Goal: Use online tool/utility: Utilize a website feature to perform a specific function

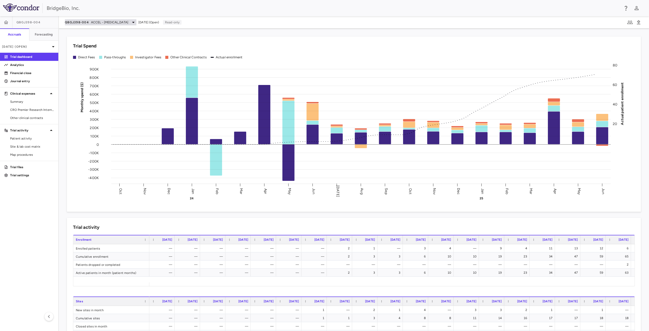
click at [126, 22] on span "ACCEL - [MEDICAL_DATA]" at bounding box center [109, 22] width 37 height 5
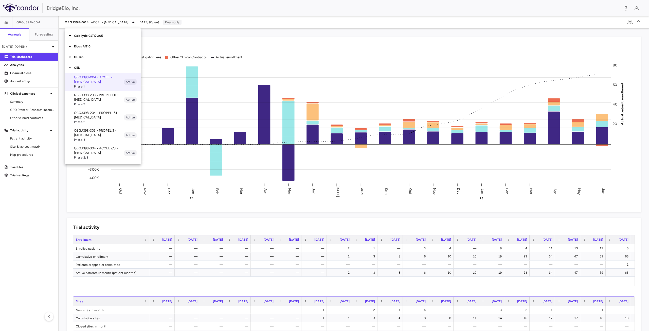
click at [104, 151] on p "QBGJ398-304 • ACCEL 2/3 - [MEDICAL_DATA]" at bounding box center [99, 150] width 50 height 9
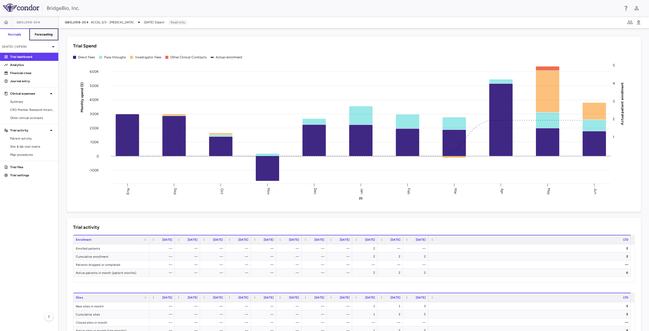
click at [47, 34] on h6 "Forecasting" at bounding box center [44, 34] width 18 height 5
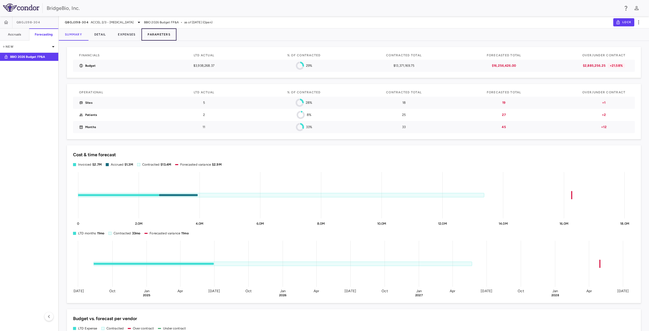
click at [162, 33] on button "Parameters" at bounding box center [159, 34] width 35 height 12
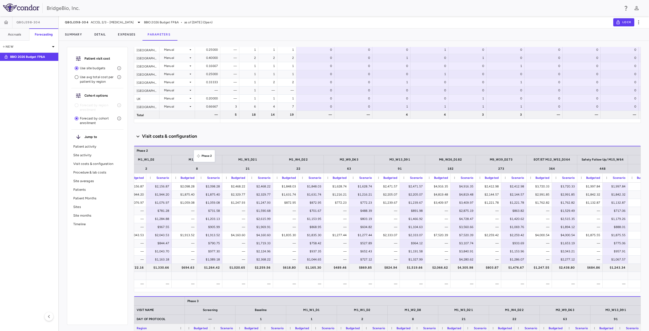
drag, startPoint x: 137, startPoint y: 151, endPoint x: 196, endPoint y: 153, distance: 59.1
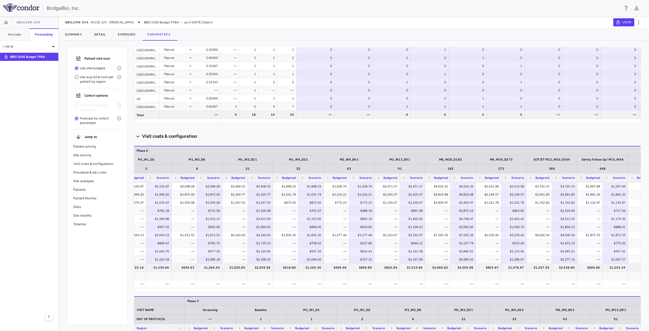
click at [139, 136] on icon at bounding box center [137, 136] width 3 height 2
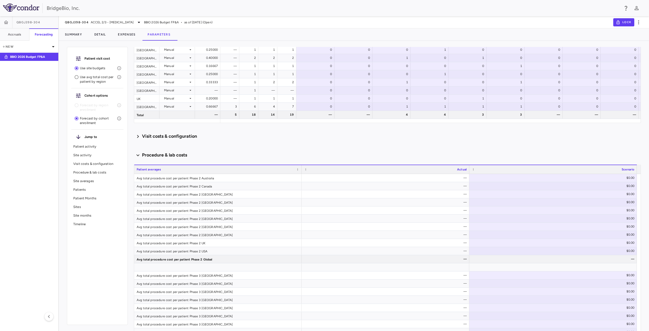
click at [139, 136] on icon at bounding box center [138, 136] width 6 height 8
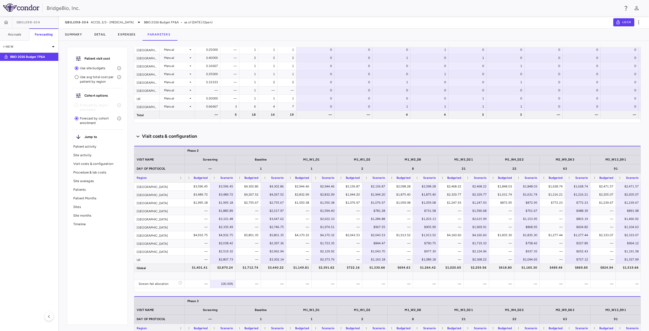
click at [97, 163] on p "Visit costs & configuration" at bounding box center [97, 164] width 48 height 5
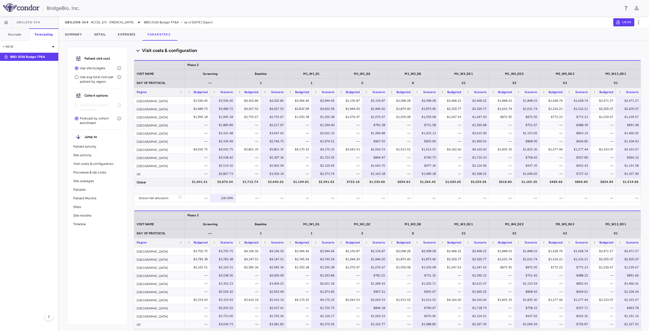
scroll to position [0, 258]
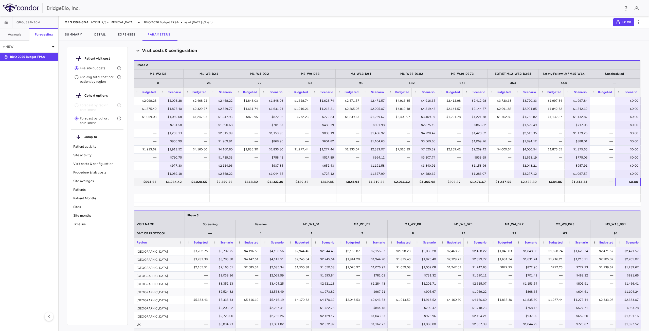
drag, startPoint x: 635, startPoint y: 182, endPoint x: 649, endPoint y: 201, distance: 23.3
click at [649, 201] on div "Patient visit cost Use site budgets Use avg total cost per patient by region Co…" at bounding box center [354, 188] width 590 height 286
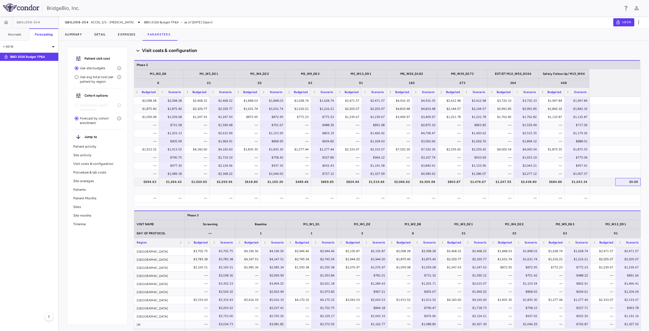
scroll to position [0, 0]
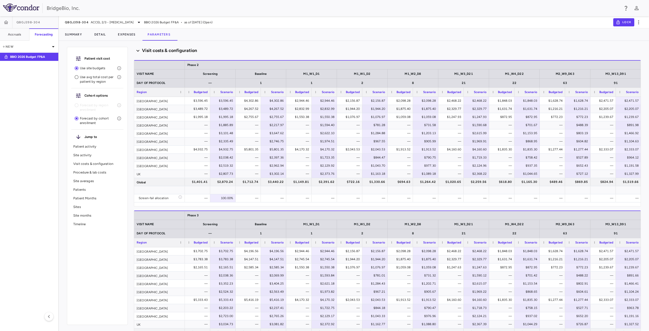
click at [83, 224] on p "Timeline" at bounding box center [97, 224] width 48 height 5
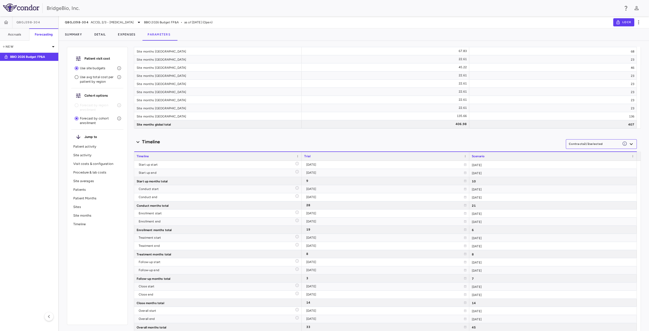
scroll to position [2902, 0]
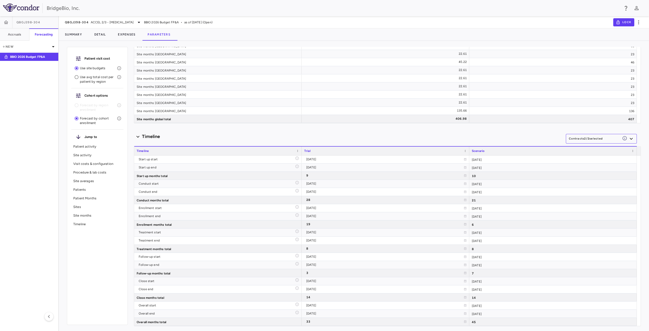
click at [81, 165] on p "Visit costs & configuration" at bounding box center [97, 164] width 48 height 5
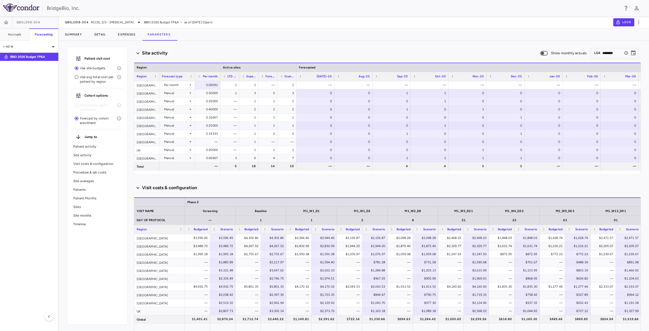
scroll to position [228, 0]
drag, startPoint x: 83, startPoint y: 154, endPoint x: 92, endPoint y: 155, distance: 8.9
click at [83, 154] on p "Site activity" at bounding box center [97, 155] width 48 height 5
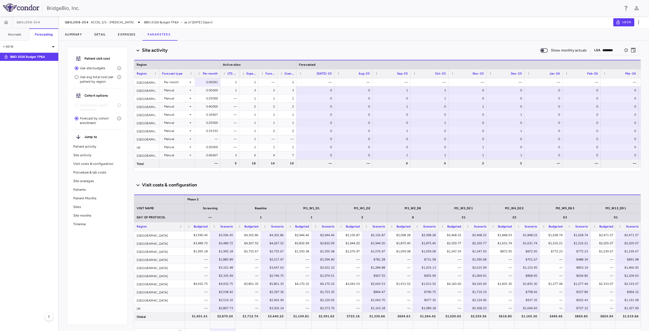
click at [161, 184] on h6 "Visit costs & configuration" at bounding box center [169, 185] width 55 height 7
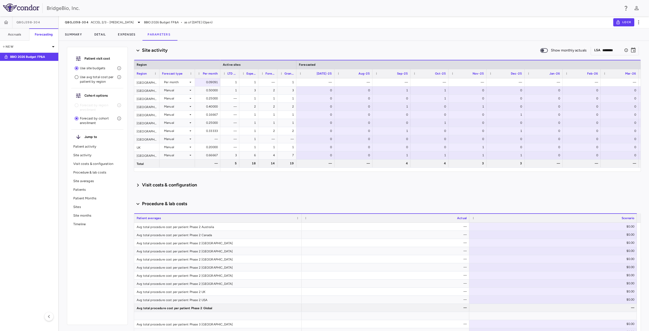
click at [137, 185] on icon at bounding box center [138, 185] width 6 height 8
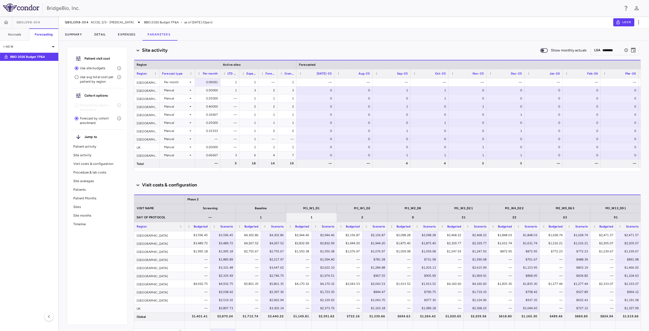
drag, startPoint x: 101, startPoint y: 163, endPoint x: 331, endPoint y: 219, distance: 236.7
drag, startPoint x: 331, startPoint y: 219, endPoint x: 203, endPoint y: 250, distance: 131.9
click at [203, 250] on div "$1,995.18" at bounding box center [198, 251] width 18 height 8
click at [115, 266] on div "Patient visit cost Use site budgets Use avg total cost per patient by region Co…" at bounding box center [97, 186] width 61 height 278
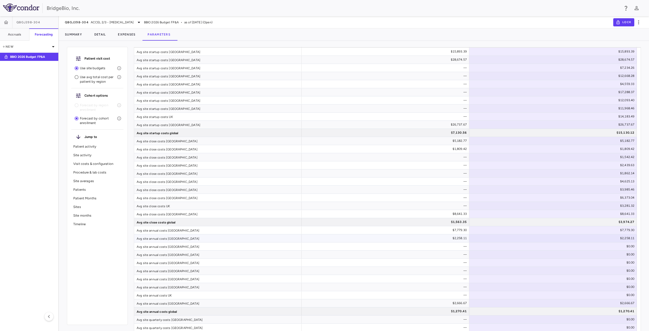
scroll to position [940, 0]
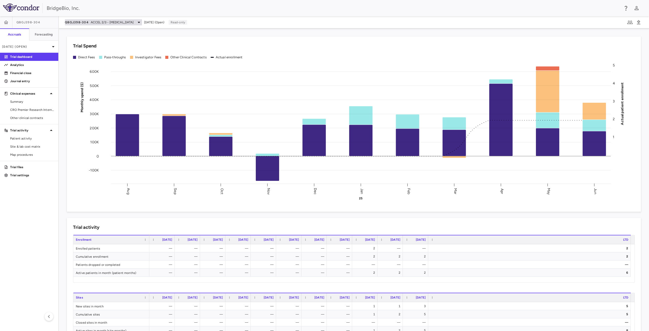
click at [85, 24] on span "QBGJ398-304" at bounding box center [77, 22] width 24 height 4
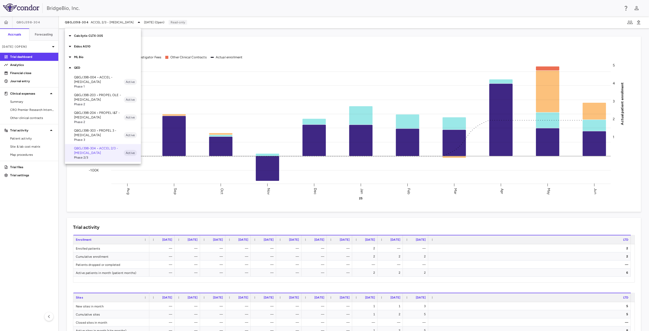
click at [39, 221] on div at bounding box center [324, 165] width 649 height 331
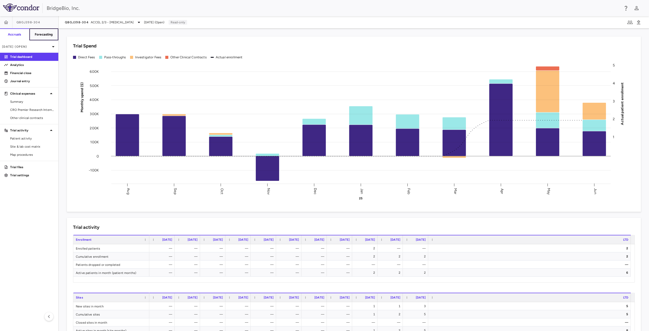
click at [43, 36] on h6 "Forecasting" at bounding box center [44, 34] width 18 height 5
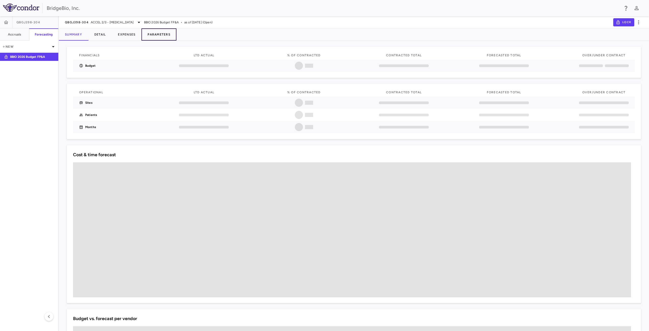
click at [163, 33] on button "Parameters" at bounding box center [159, 34] width 35 height 12
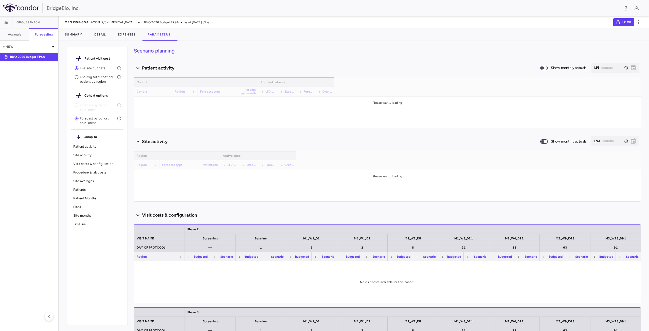
click at [90, 165] on p "Visit costs & configuration" at bounding box center [97, 164] width 48 height 5
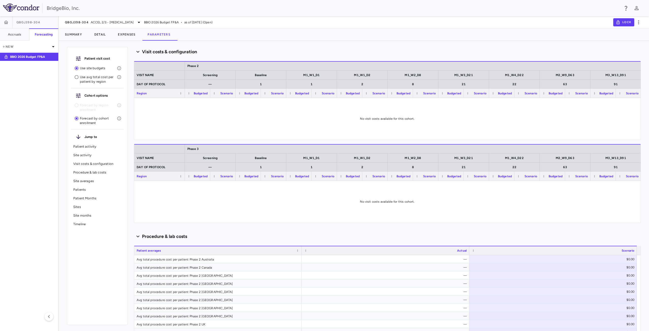
scroll to position [165, 0]
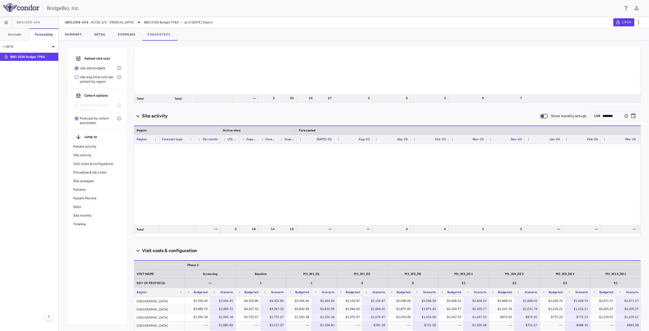
type input "********"
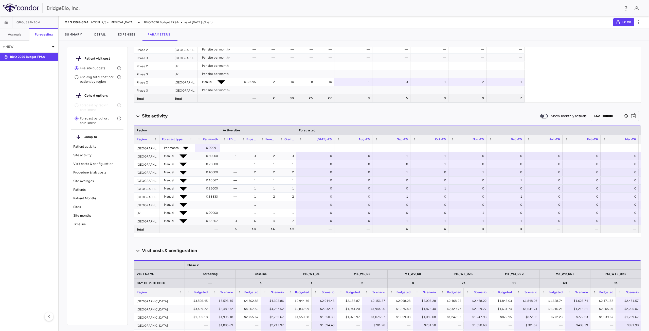
scroll to position [365, 0]
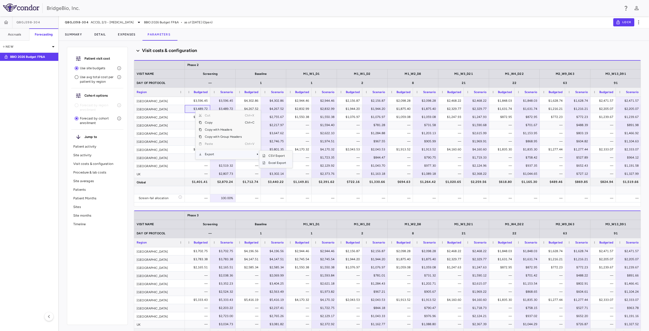
click at [280, 163] on span "Excel Export" at bounding box center [278, 162] width 24 height 7
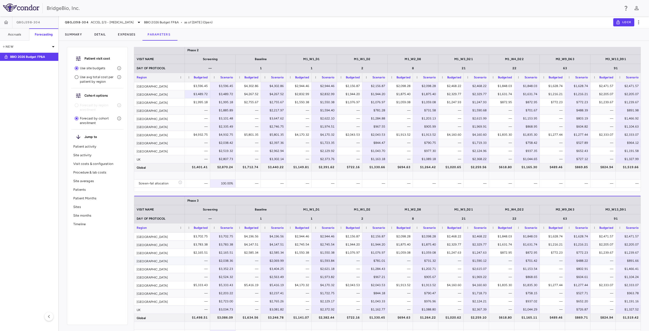
scroll to position [390, 0]
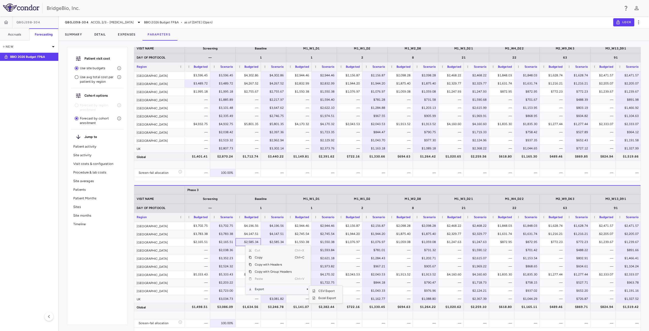
click at [307, 289] on span "Context Menu" at bounding box center [307, 289] width 3 height 3
click at [324, 298] on span "Excel Export" at bounding box center [327, 297] width 24 height 7
